Goal: Task Accomplishment & Management: Use online tool/utility

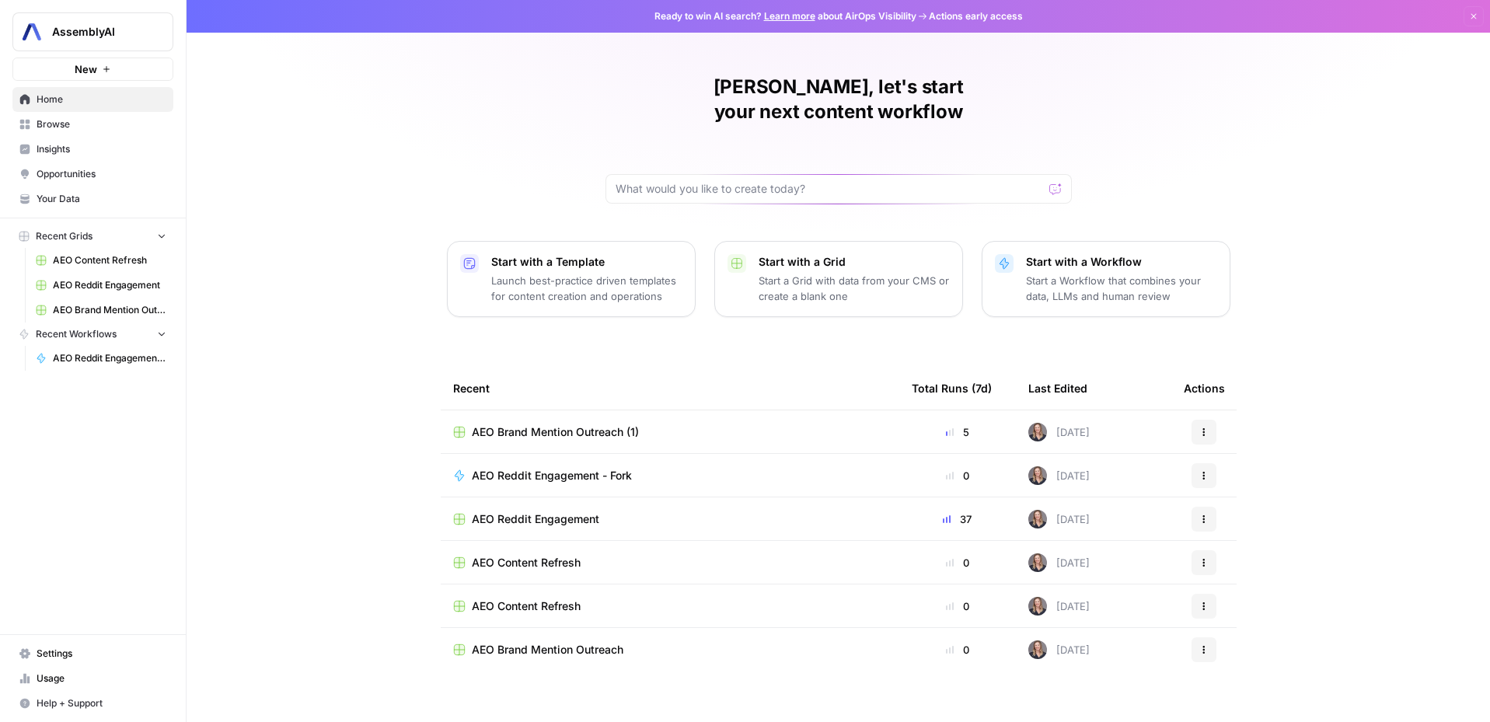
click at [87, 177] on span "Opportunities" at bounding box center [102, 174] width 130 height 14
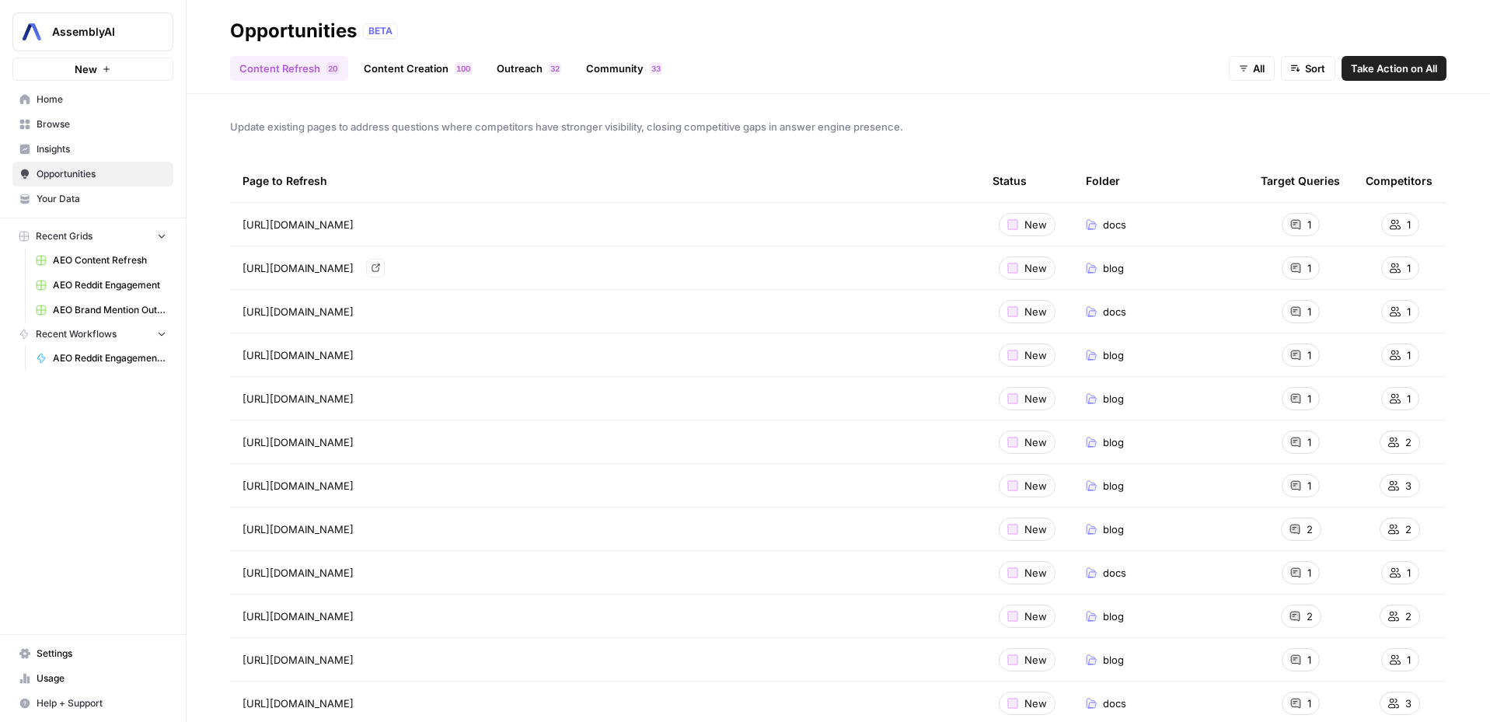
click at [380, 269] on icon "Go to page https://assemblyai.com/blog/how-to-evaluate-speech-recognition-models" at bounding box center [376, 268] width 9 height 9
click at [567, 355] on div "[URL][DOMAIN_NAME] Go to page" at bounding box center [605, 355] width 725 height 19
click at [385, 357] on link "Go to page" at bounding box center [375, 355] width 19 height 19
click at [385, 449] on link "Go to page" at bounding box center [375, 442] width 19 height 19
click at [380, 486] on icon "Go to page https://www.assemblyai.com/blog/customer-issues-retrying-requests" at bounding box center [376, 485] width 9 height 9
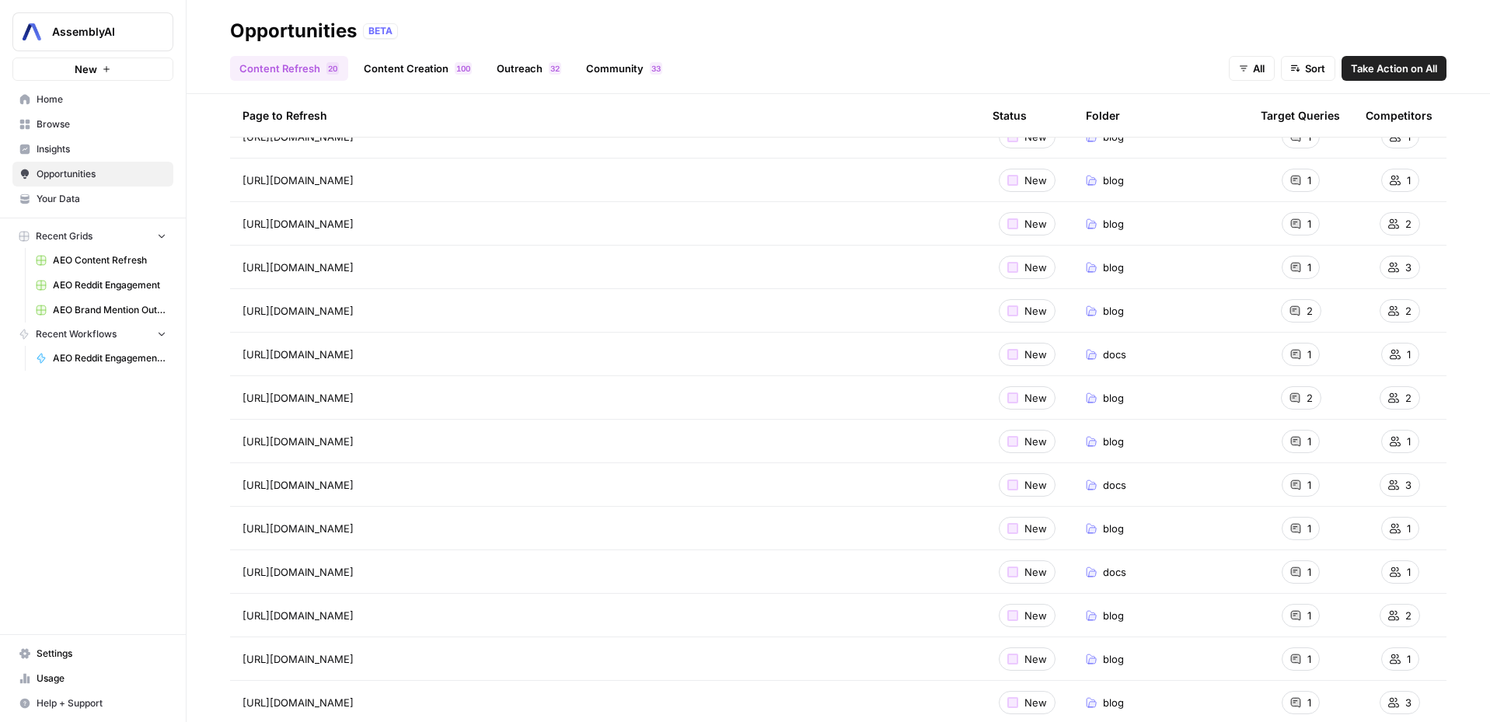
scroll to position [222, 0]
click at [379, 306] on icon "Go to page https://assemblyai.com/blog/word-error-rate" at bounding box center [376, 308] width 8 height 8
click at [385, 400] on link "Go to page" at bounding box center [375, 395] width 19 height 19
click at [385, 436] on link "Go to page" at bounding box center [375, 438] width 19 height 19
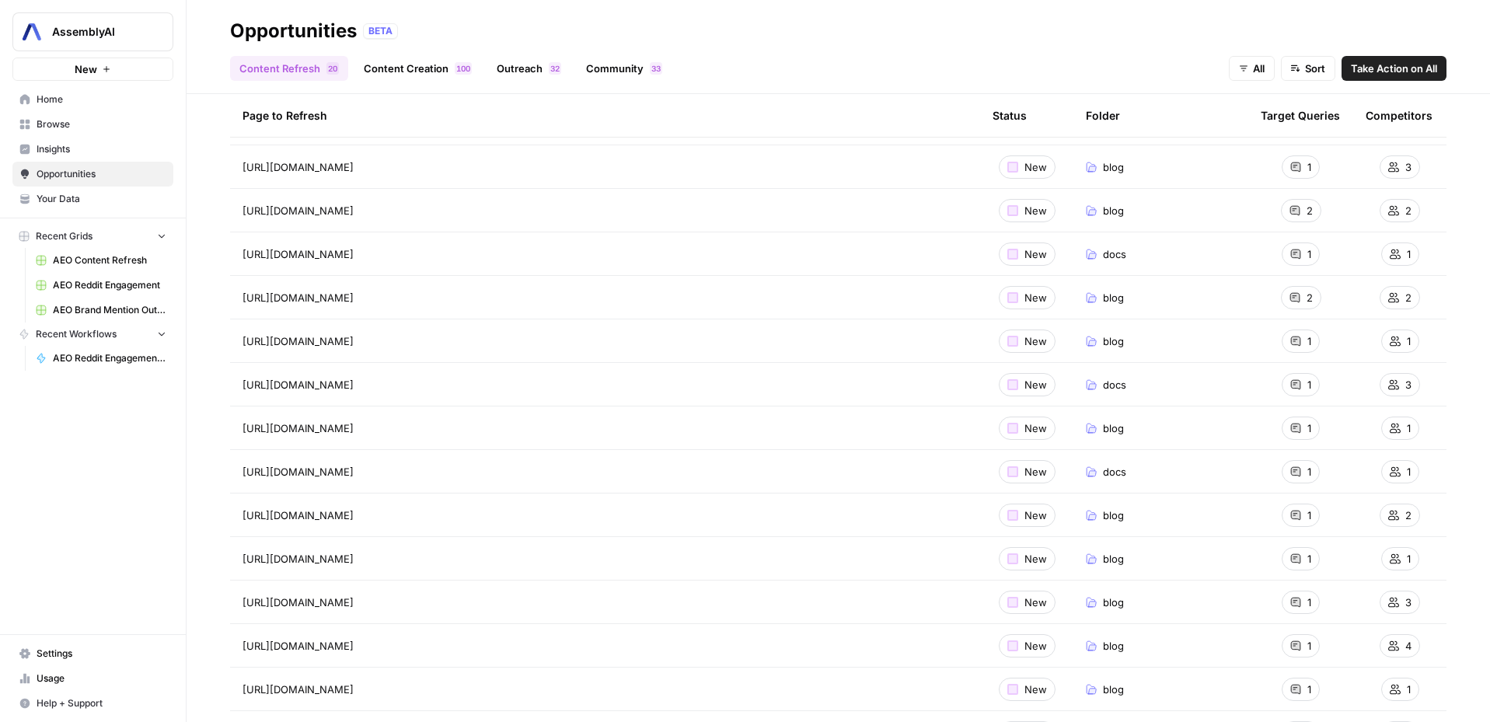
click at [380, 428] on icon "Go to page https://www.assemblyai.com/blog/multichannel-speaker-diarization" at bounding box center [376, 428] width 9 height 9
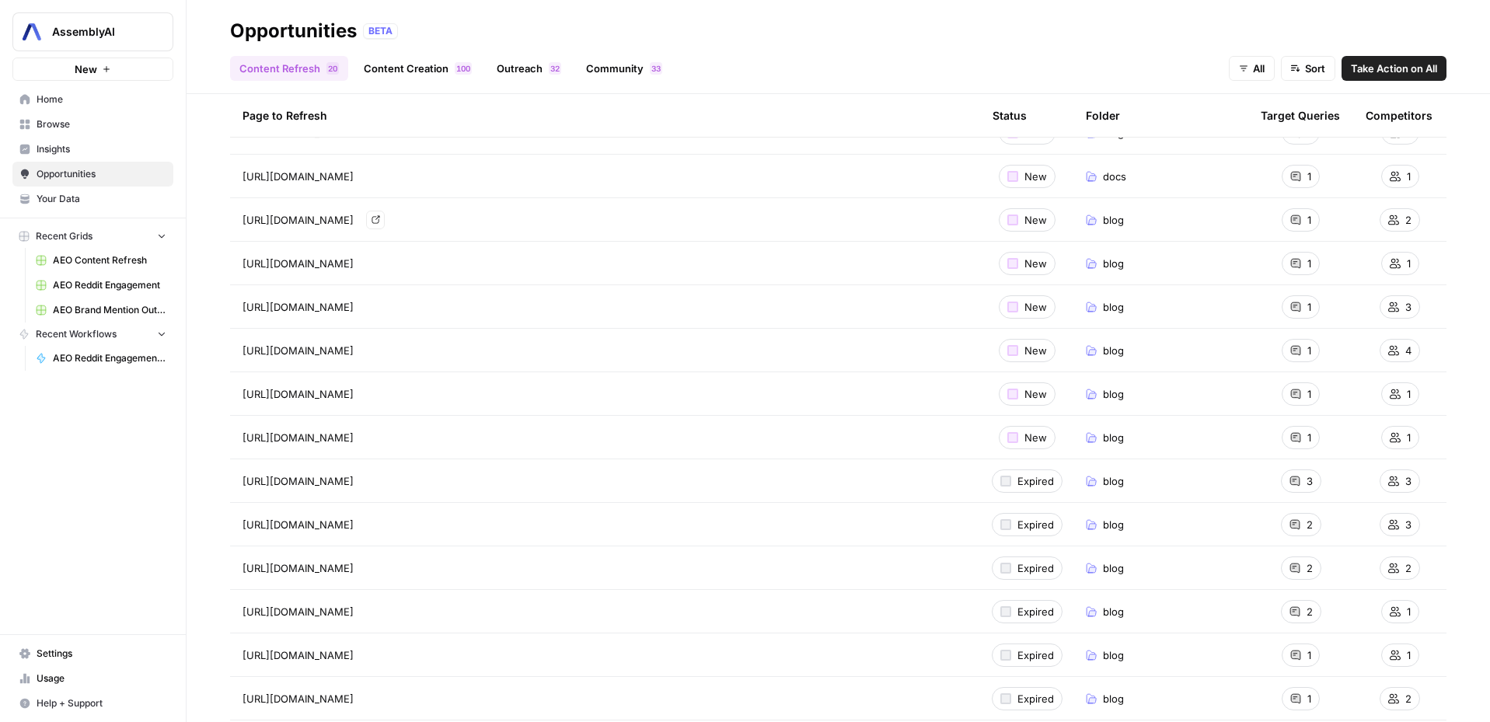
click at [380, 222] on icon "Go to page https://www.assemblyai.com/blog/best-api-models-for-real-time-speech…" at bounding box center [376, 219] width 9 height 9
click at [379, 261] on icon "Go to page https://assemblyai.com/blog/best-audio-file-formats-for-speech-to-te…" at bounding box center [376, 264] width 8 height 8
click at [733, 310] on div "[URL][DOMAIN_NAME] Go to page" at bounding box center [605, 307] width 725 height 19
click at [380, 353] on icon "Go to page https://www.assemblyai.com/blog/comparing-speech-to-text-apis-on-pho…" at bounding box center [376, 350] width 9 height 9
click at [385, 390] on link "Go to page" at bounding box center [375, 394] width 19 height 19
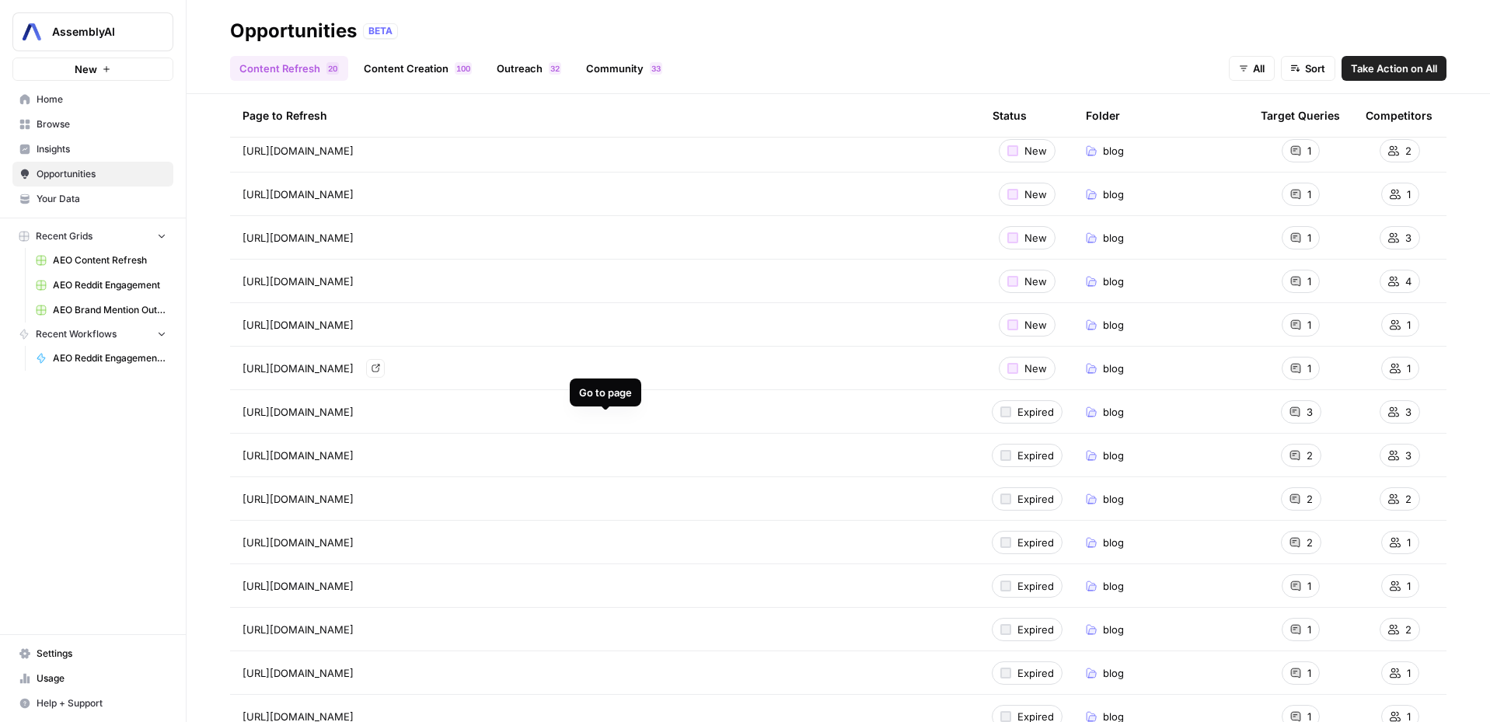
scroll to position [696, 0]
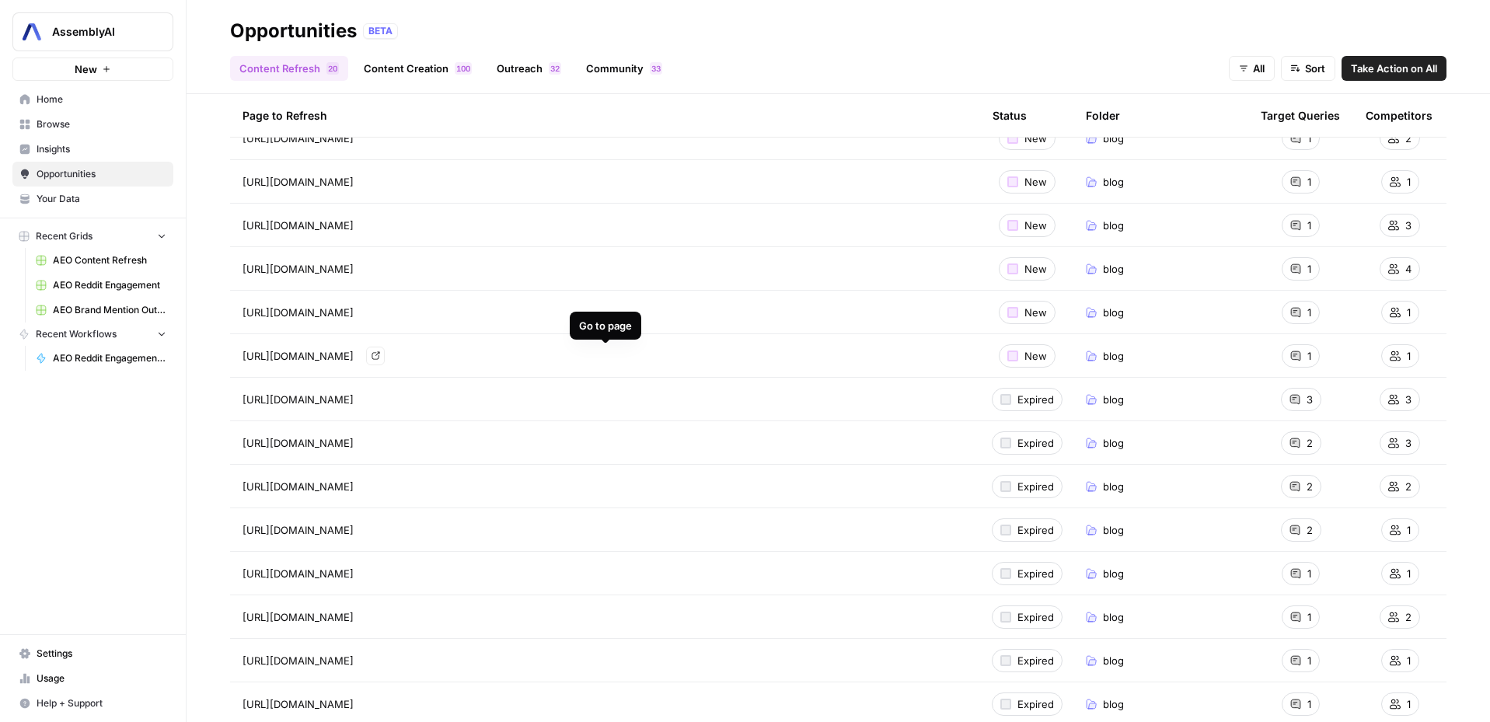
click at [385, 355] on link "Go to page" at bounding box center [375, 356] width 19 height 19
click at [380, 445] on icon "Go to page https://www.assemblyai.com/blog/comparing-speech-to-text-apis-on-pho…" at bounding box center [376, 442] width 9 height 9
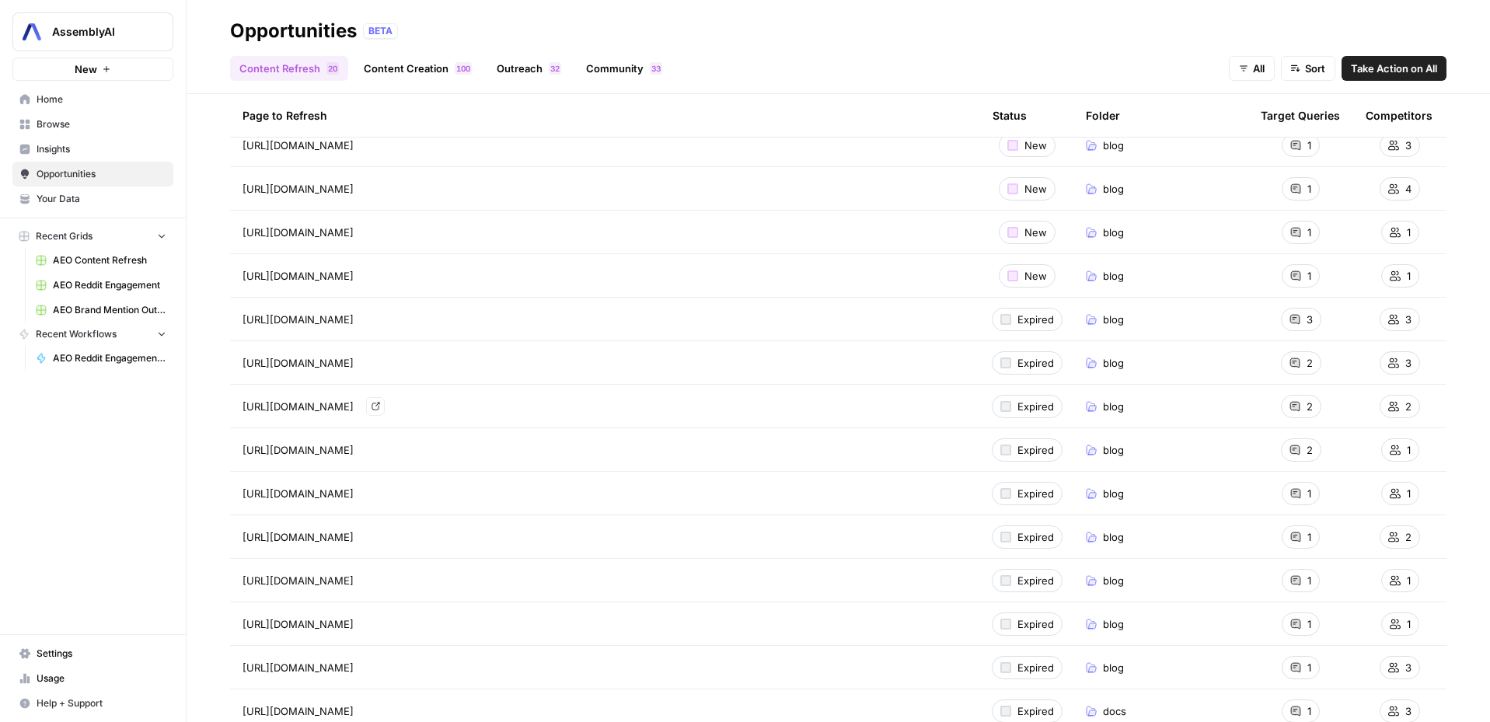
scroll to position [778, 0]
click at [379, 449] on icon "Go to page https://www.assemblyai.com/blog/multichannel-speaker-diarization" at bounding box center [376, 448] width 8 height 8
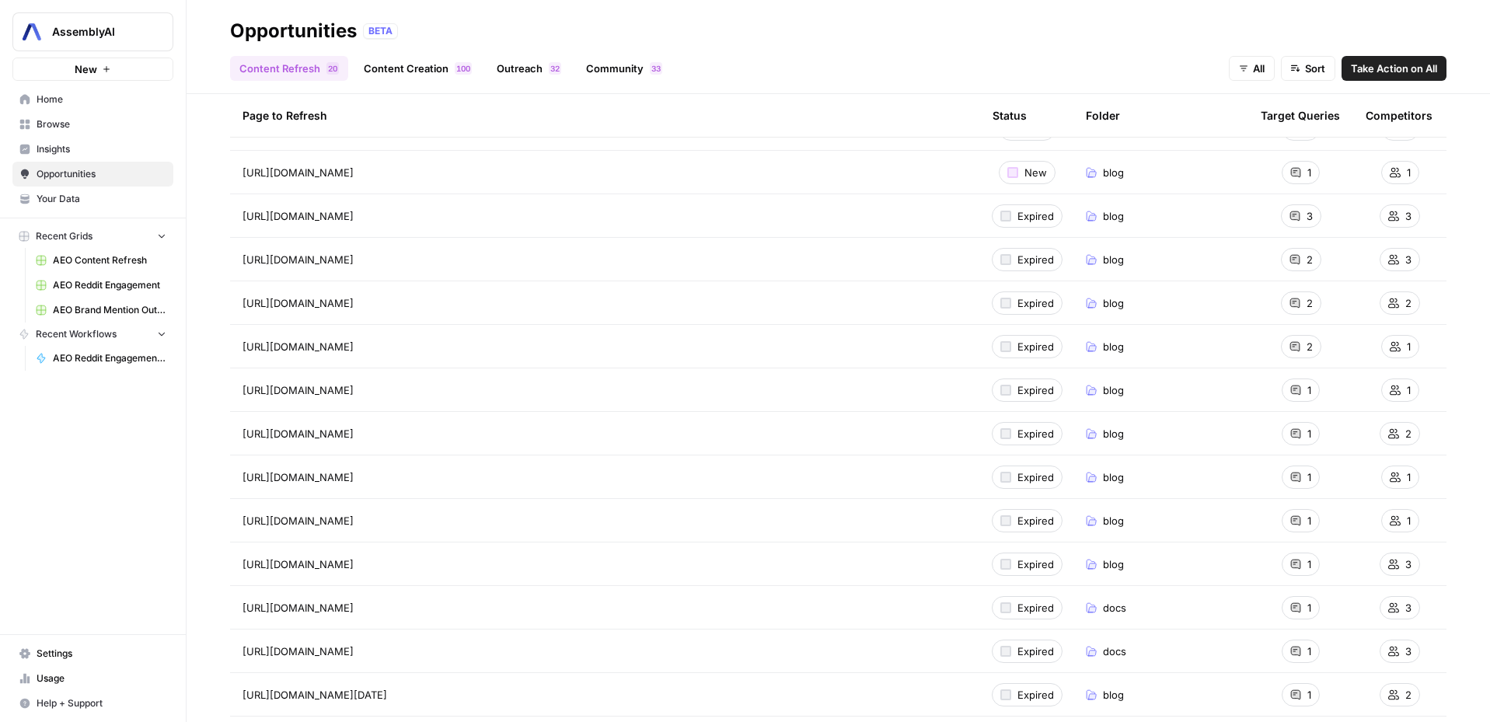
scroll to position [898, 0]
